Goal: Check status: Check status

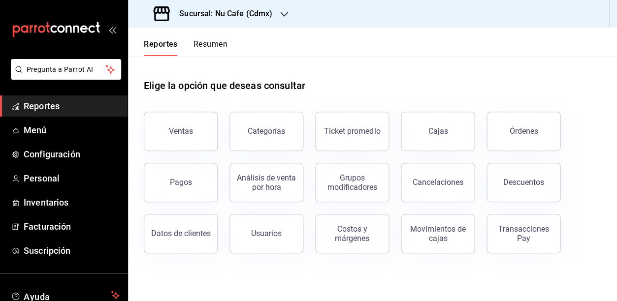
click at [433, 86] on div "Elige la opción que deseas consultar" at bounding box center [372, 78] width 457 height 44
click at [424, 76] on div "Elige la opción que deseas consultar" at bounding box center [372, 78] width 457 height 44
click at [463, 134] on button "Cajas" at bounding box center [438, 131] width 74 height 39
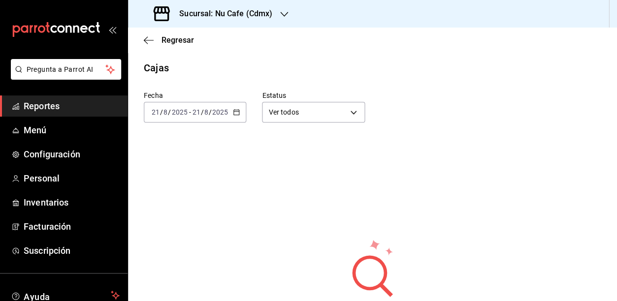
click at [270, 89] on div "Estatus Ver todos ALL" at bounding box center [305, 98] width 118 height 47
click at [235, 116] on div "[DATE] [DATE] - [DATE] [DATE]" at bounding box center [195, 112] width 102 height 21
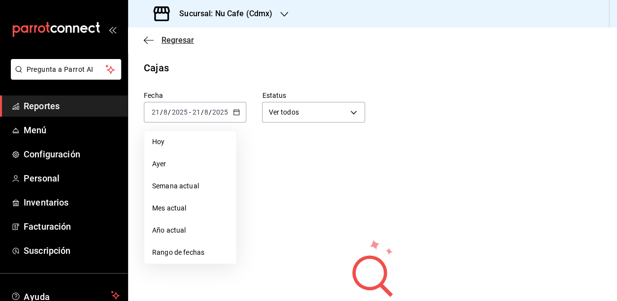
click at [148, 43] on icon "button" at bounding box center [149, 40] width 10 height 9
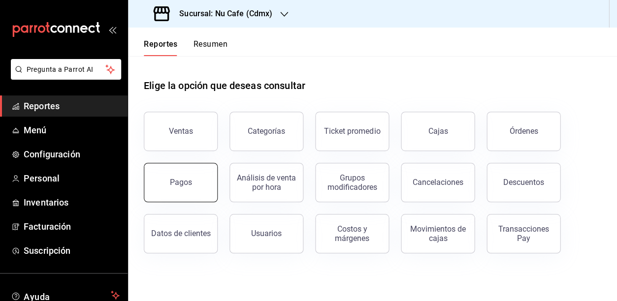
click at [201, 178] on button "Pagos" at bounding box center [181, 182] width 74 height 39
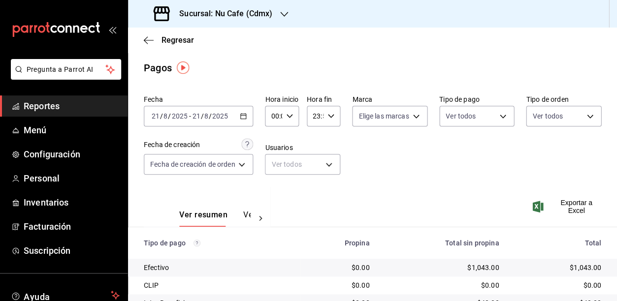
click at [244, 120] on div "[DATE] [DATE] - [DATE] [DATE]" at bounding box center [198, 116] width 109 height 21
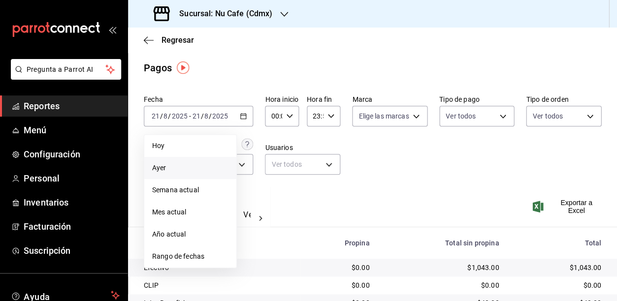
click at [218, 166] on span "Ayer" at bounding box center [190, 168] width 76 height 10
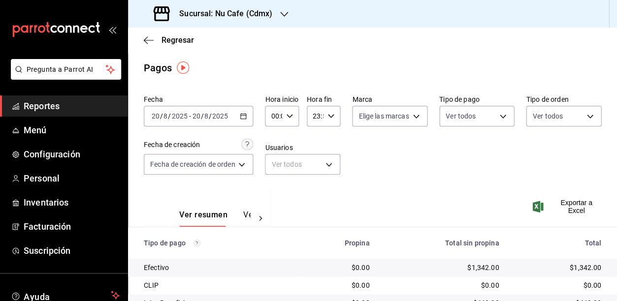
click at [249, 104] on div "Fecha [DATE] [DATE] - [DATE] [DATE]" at bounding box center [198, 111] width 109 height 32
click at [246, 110] on div "[DATE] [DATE] - [DATE] [DATE]" at bounding box center [198, 116] width 109 height 21
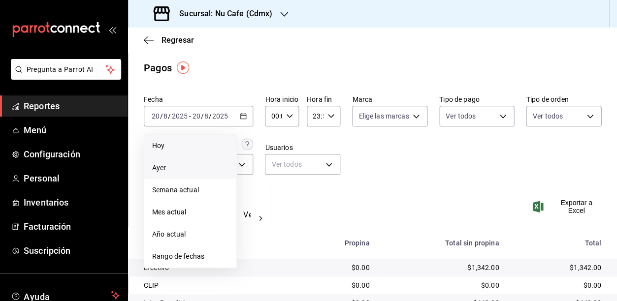
click at [206, 139] on li "Hoy" at bounding box center [190, 146] width 92 height 22
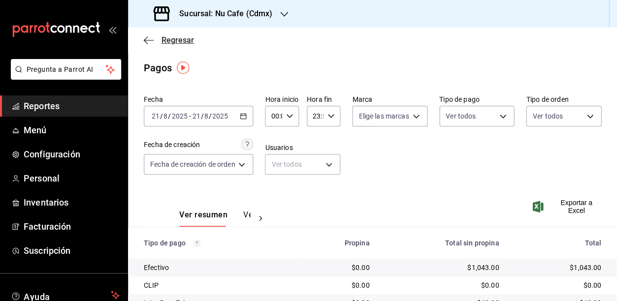
click at [163, 44] on span "Regresar" at bounding box center [177, 39] width 32 height 9
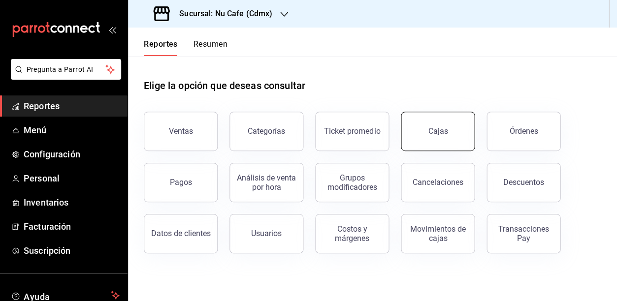
click at [448, 122] on button "Cajas" at bounding box center [438, 131] width 74 height 39
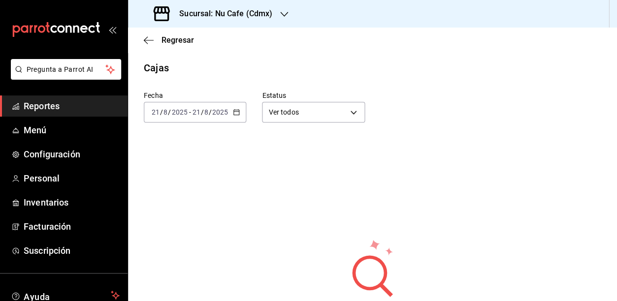
click at [236, 111] on icon "button" at bounding box center [236, 112] width 7 height 7
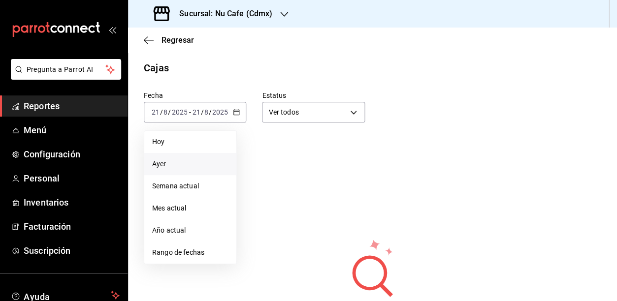
click at [204, 162] on span "Ayer" at bounding box center [190, 164] width 76 height 10
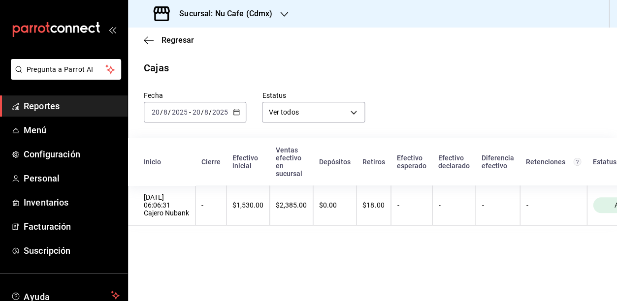
click at [327, 267] on main "Regresar Cajas Fecha [DATE] [DATE] - [DATE] [DATE] Estatus Ver todos ALL Inicio…" at bounding box center [372, 165] width 489 height 274
click at [149, 43] on icon "button" at bounding box center [149, 40] width 10 height 9
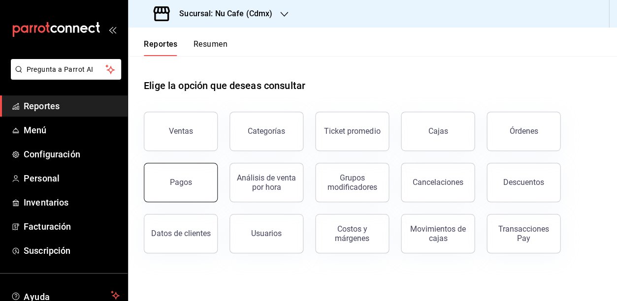
click at [176, 184] on div "Pagos" at bounding box center [181, 182] width 22 height 9
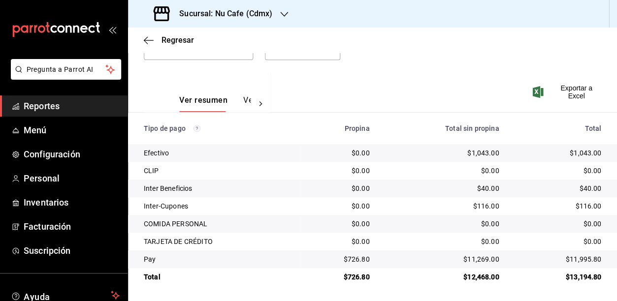
scroll to position [111, 0]
